Goal: Information Seeking & Learning: Learn about a topic

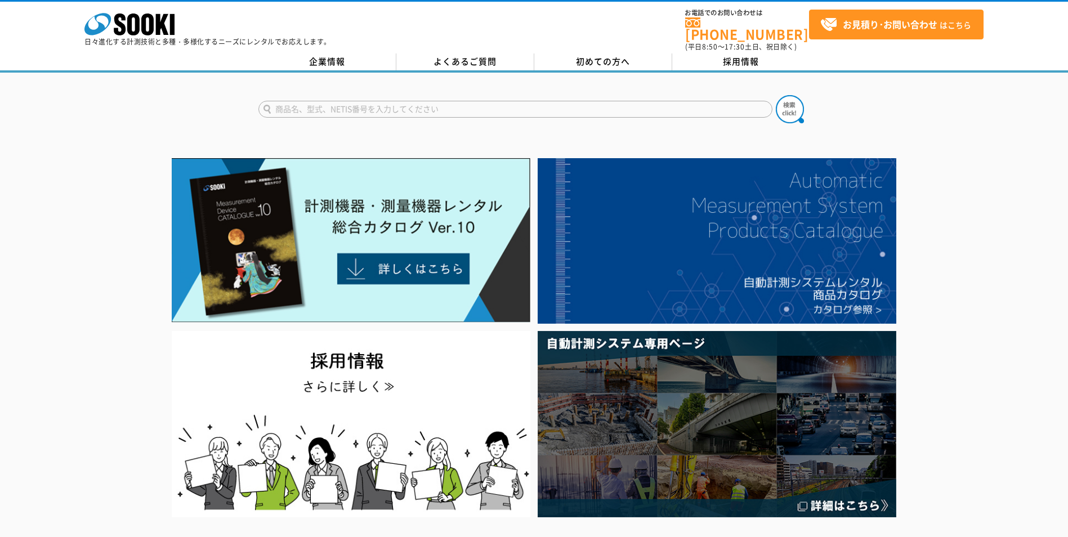
click at [297, 102] on input "text" at bounding box center [515, 109] width 514 height 17
type input "騒音計"
click at [787, 98] on img at bounding box center [790, 109] width 28 height 28
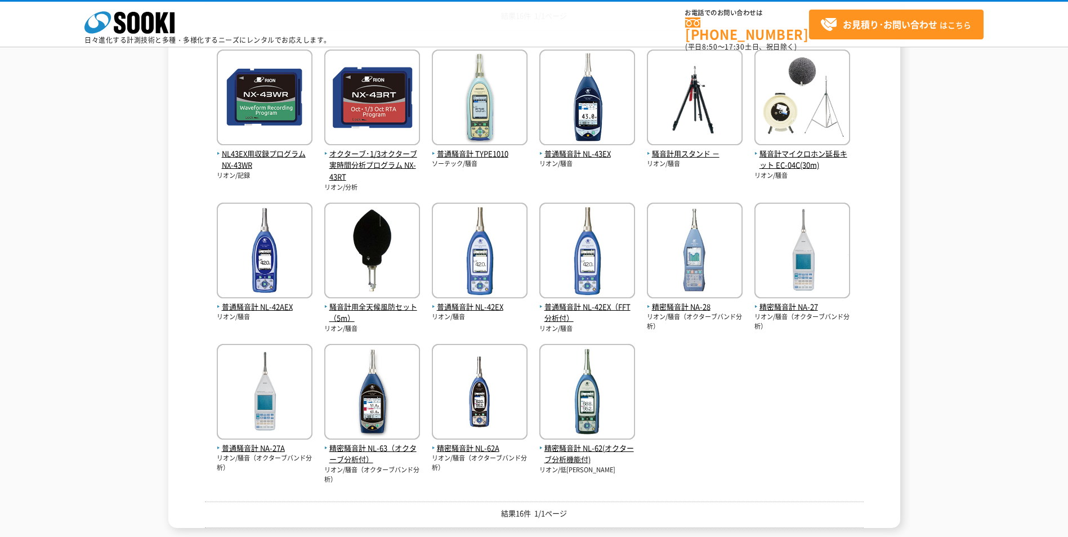
scroll to position [225, 0]
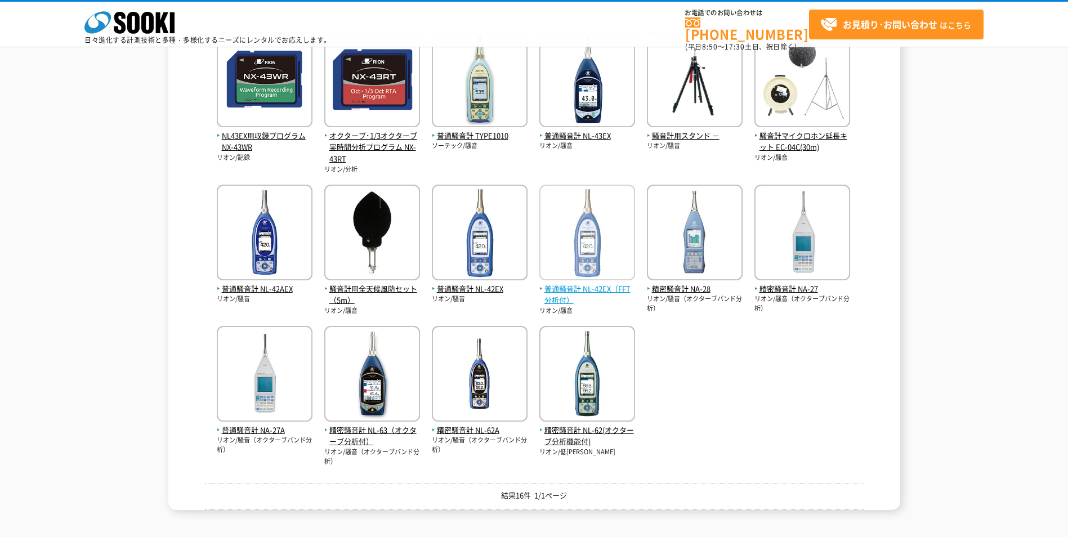
click at [583, 289] on span "普通騒音計 NL-42EX（FFT分析付）" at bounding box center [588, 295] width 96 height 24
click at [278, 289] on span "普通騒音計 NL-42AEX" at bounding box center [265, 289] width 96 height 12
click at [484, 290] on span "普通騒音計 NL-42EX" at bounding box center [480, 289] width 96 height 12
